Goal: Task Accomplishment & Management: Use online tool/utility

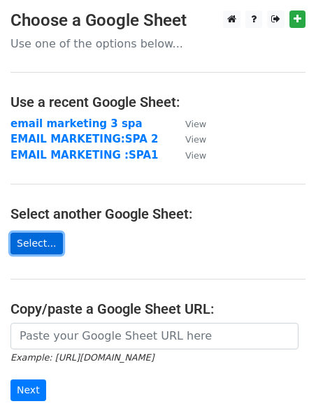
click at [39, 239] on link "Select..." at bounding box center [36, 244] width 52 height 22
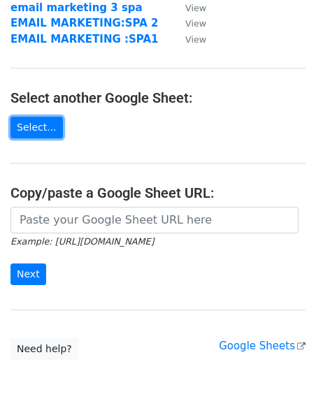
scroll to position [131, 0]
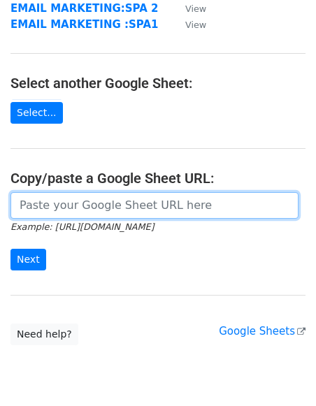
click at [102, 208] on input "url" at bounding box center [154, 205] width 288 height 27
paste input "https://docs.google.com/spreadsheets/d/1e7eFY-n2eIVwK23CdtBzWL-aKnnF-cfZtAhSRBo…"
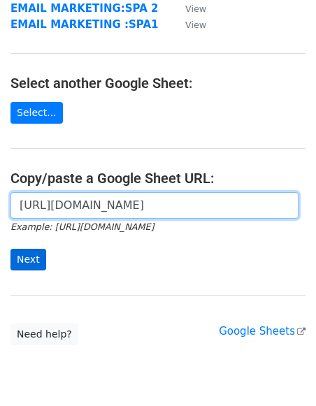
type input "https://docs.google.com/spreadsheets/d/1e7eFY-n2eIVwK23CdtBzWL-aKnnF-cfZtAhSRBo…"
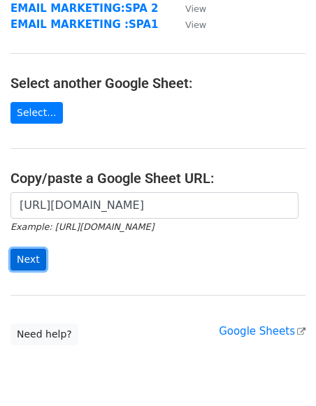
click at [24, 264] on input "Next" at bounding box center [28, 260] width 36 height 22
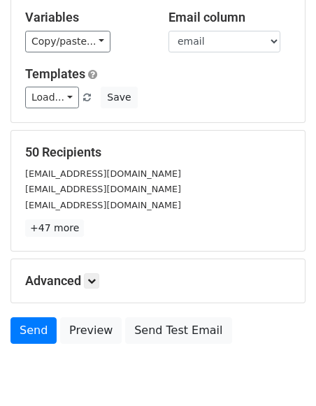
scroll to position [192, 0]
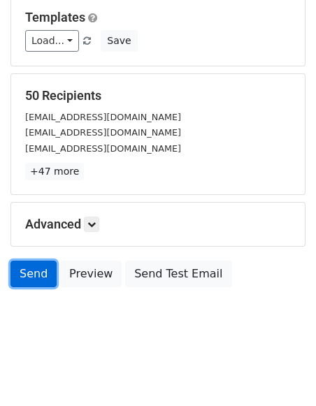
click at [34, 280] on link "Send" at bounding box center [33, 274] width 46 height 27
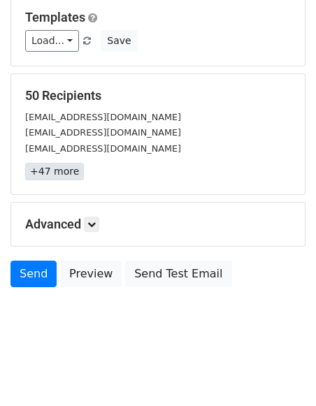
scroll to position [0, 0]
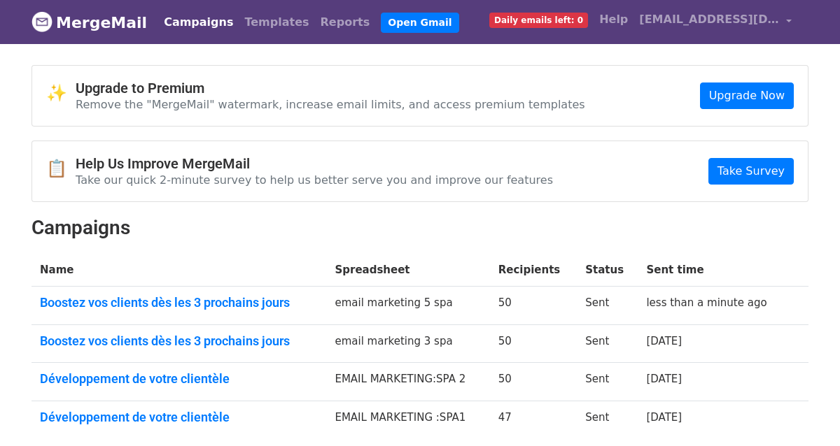
click at [620, 57] on body "MergeMail Campaigns Templates Reports Open Gmail Daily emails left: 0 Help dazz…" at bounding box center [420, 253] width 840 height 506
